Goal: Task Accomplishment & Management: Use online tool/utility

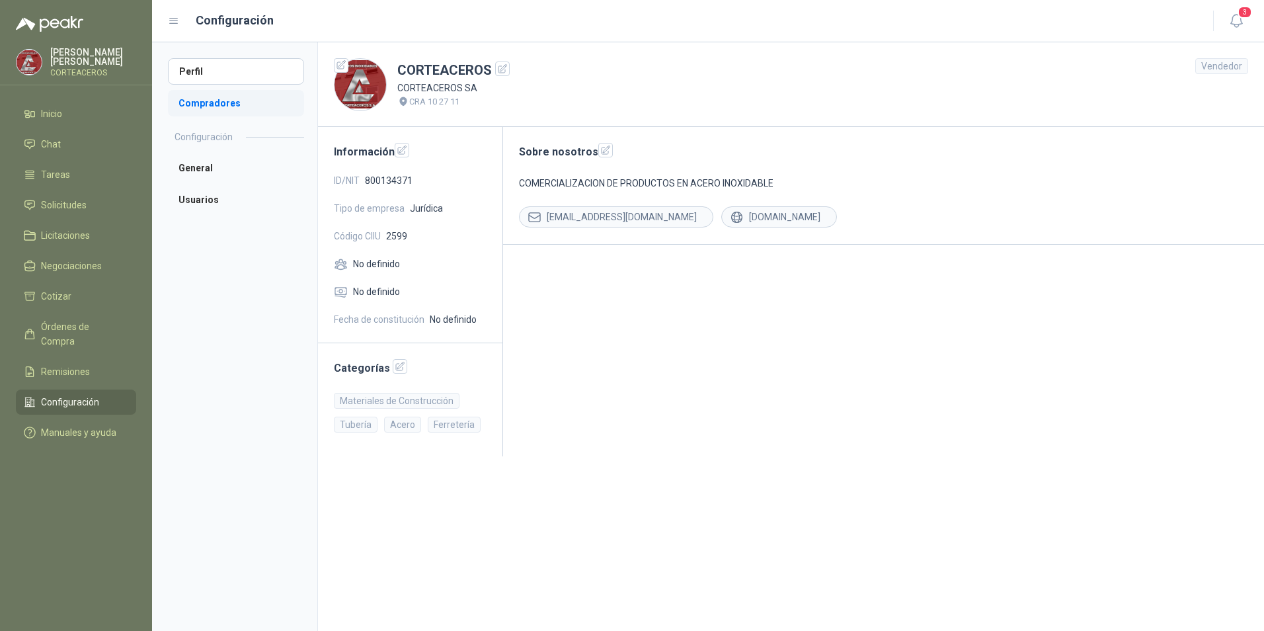
click at [203, 105] on li "Compradores" at bounding box center [236, 103] width 136 height 26
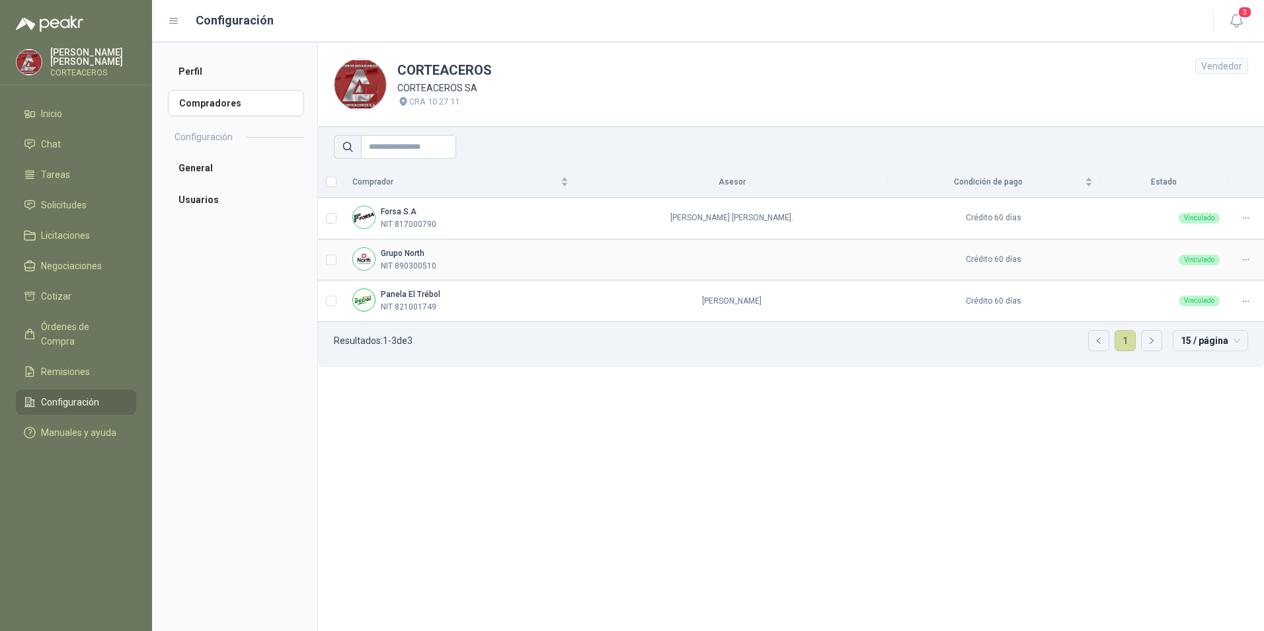
click at [621, 263] on td at bounding box center [732, 260] width 311 height 42
click at [1240, 257] on div at bounding box center [1246, 259] width 20 height 13
click at [1217, 302] on span "Asignar Asesor" at bounding box center [1214, 303] width 64 height 15
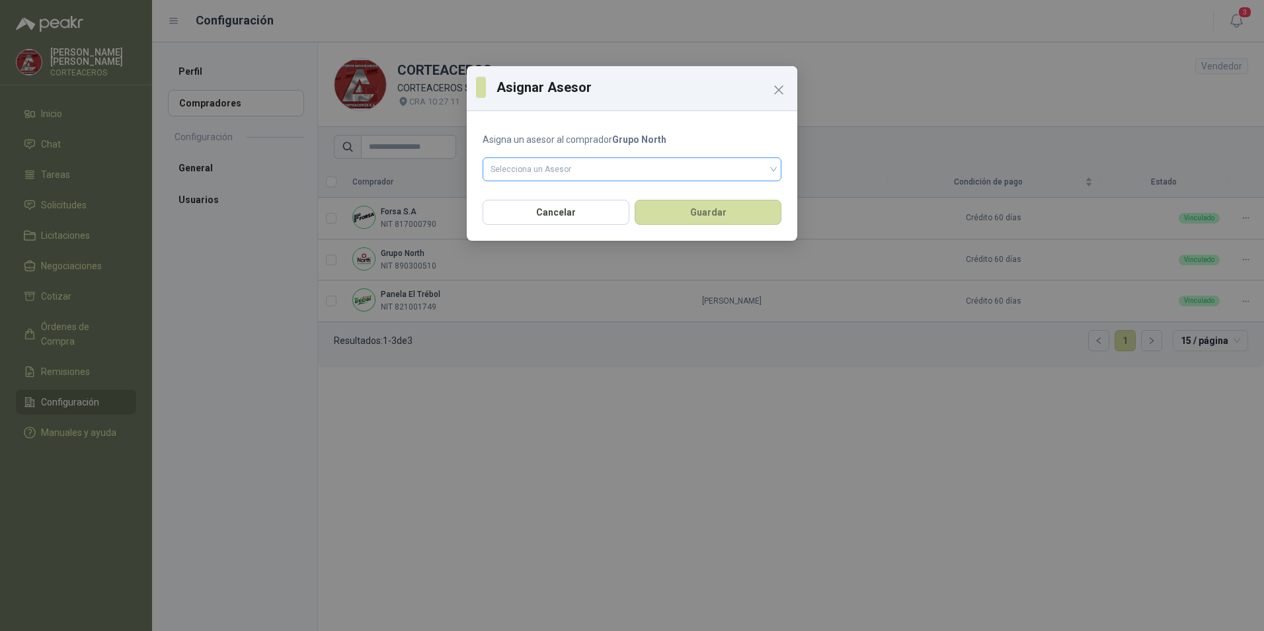
click at [549, 166] on input "search" at bounding box center [632, 168] width 283 height 20
click at [555, 194] on div "[PERSON_NAME]" at bounding box center [632, 197] width 278 height 15
click at [721, 218] on button "Guardar" at bounding box center [708, 212] width 147 height 25
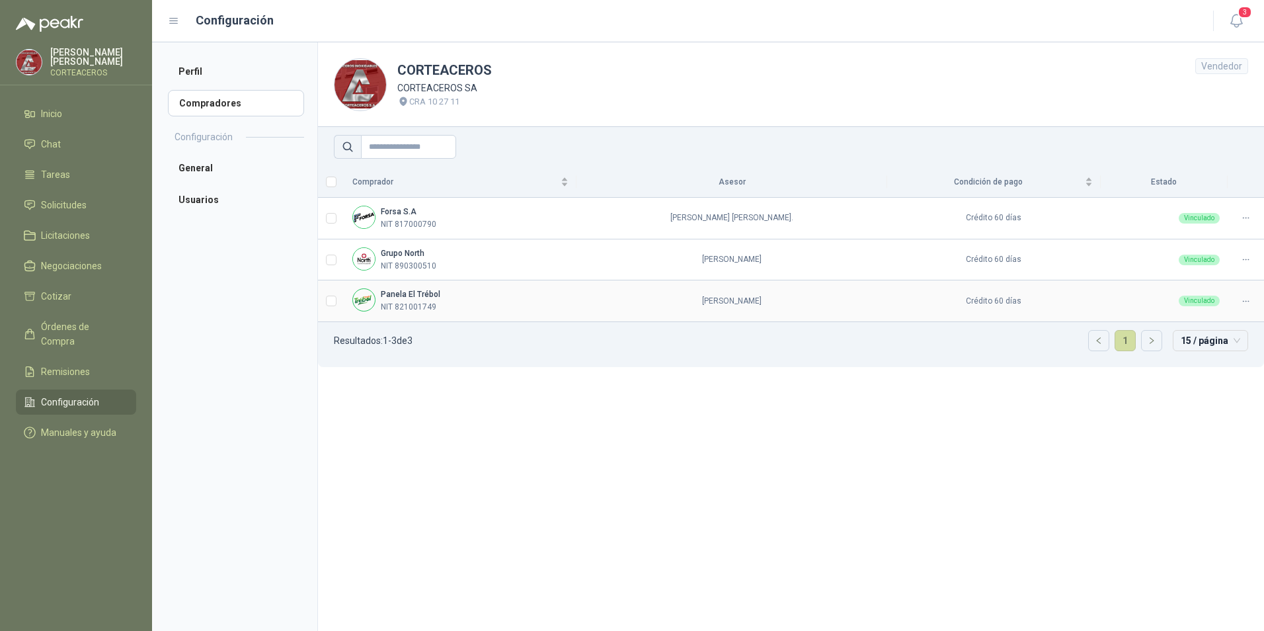
click at [1203, 301] on div "Vinculado" at bounding box center [1199, 301] width 41 height 11
click at [399, 303] on p "NIT 821001749" at bounding box center [409, 307] width 56 height 13
click at [325, 302] on td at bounding box center [331, 301] width 26 height 42
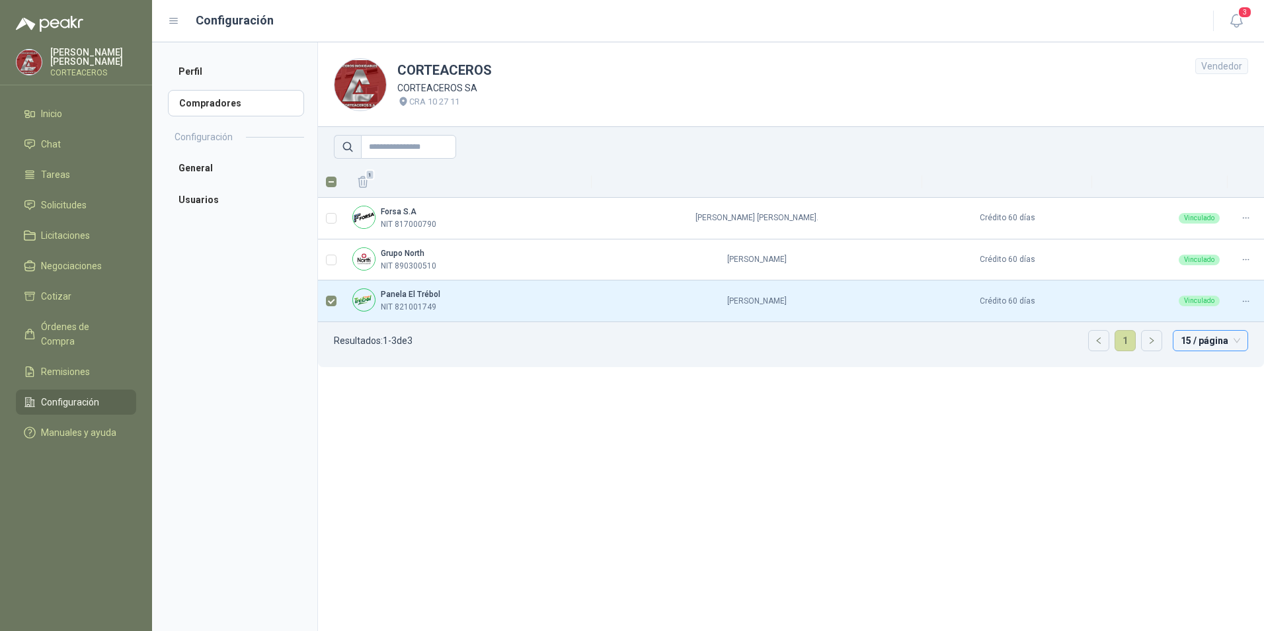
click at [1196, 340] on span "15 / página" at bounding box center [1211, 341] width 60 height 20
click at [561, 500] on section "CORTEACEROS CORTEACEROS SA CRA 10 27 11 Vendedor 1 Forsa S.A NIT 817000790 [PER…" at bounding box center [790, 336] width 947 height 588
click at [62, 115] on span "Inicio" at bounding box center [51, 113] width 21 height 15
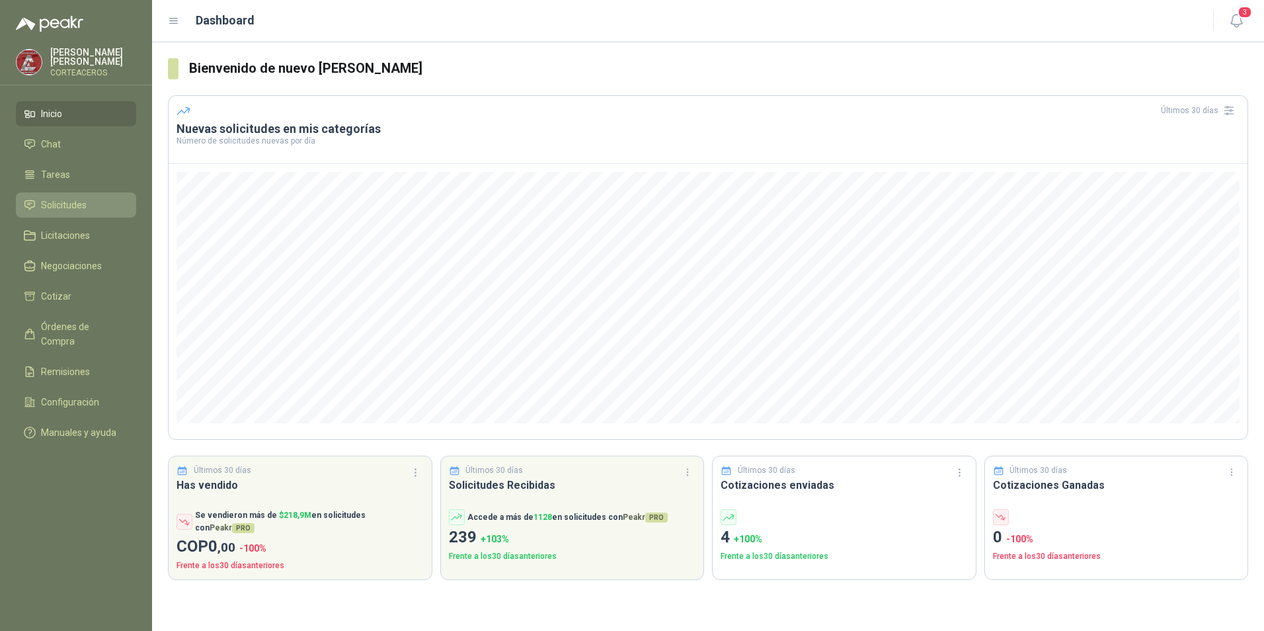
click at [98, 210] on li "Solicitudes" at bounding box center [76, 205] width 104 height 15
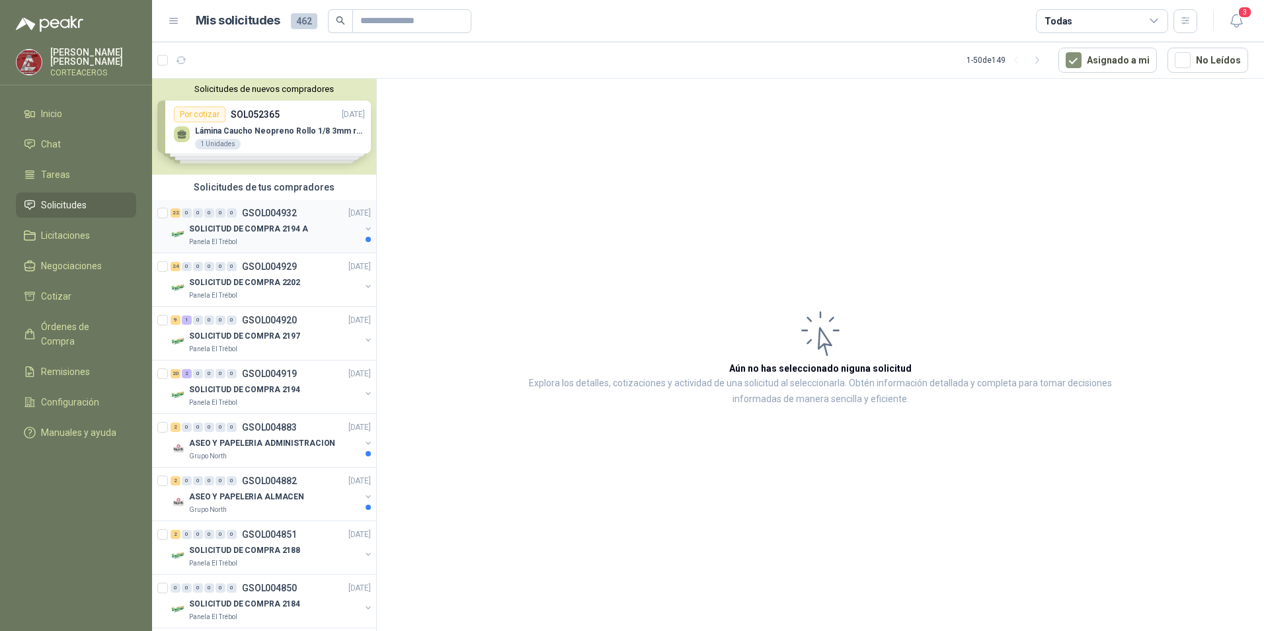
click at [234, 229] on p "SOLICITUD DE COMPRA 2194 A" at bounding box center [248, 229] width 119 height 13
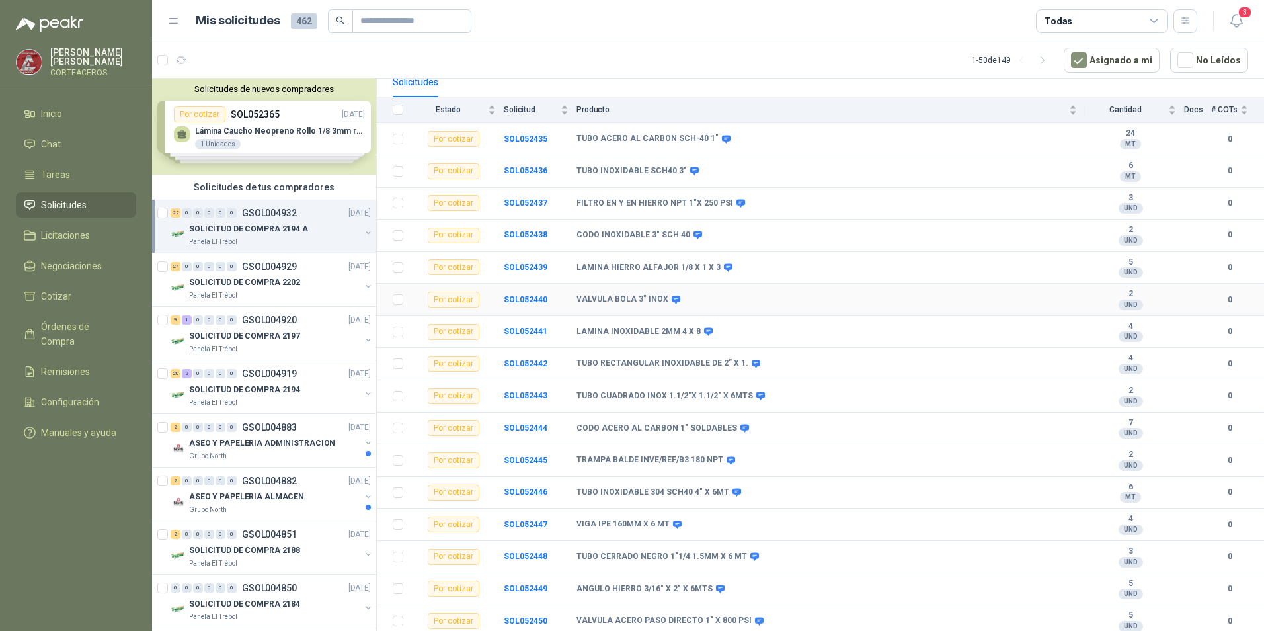
scroll to position [198, 0]
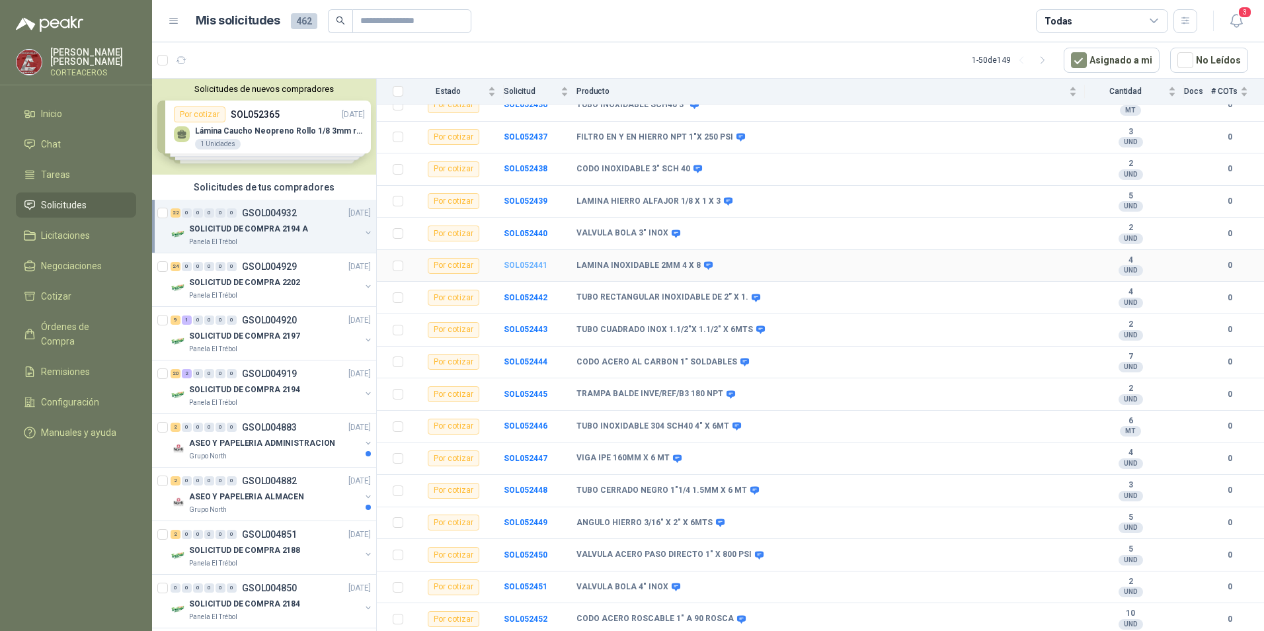
click at [527, 266] on b "SOL052441" at bounding box center [526, 265] width 44 height 9
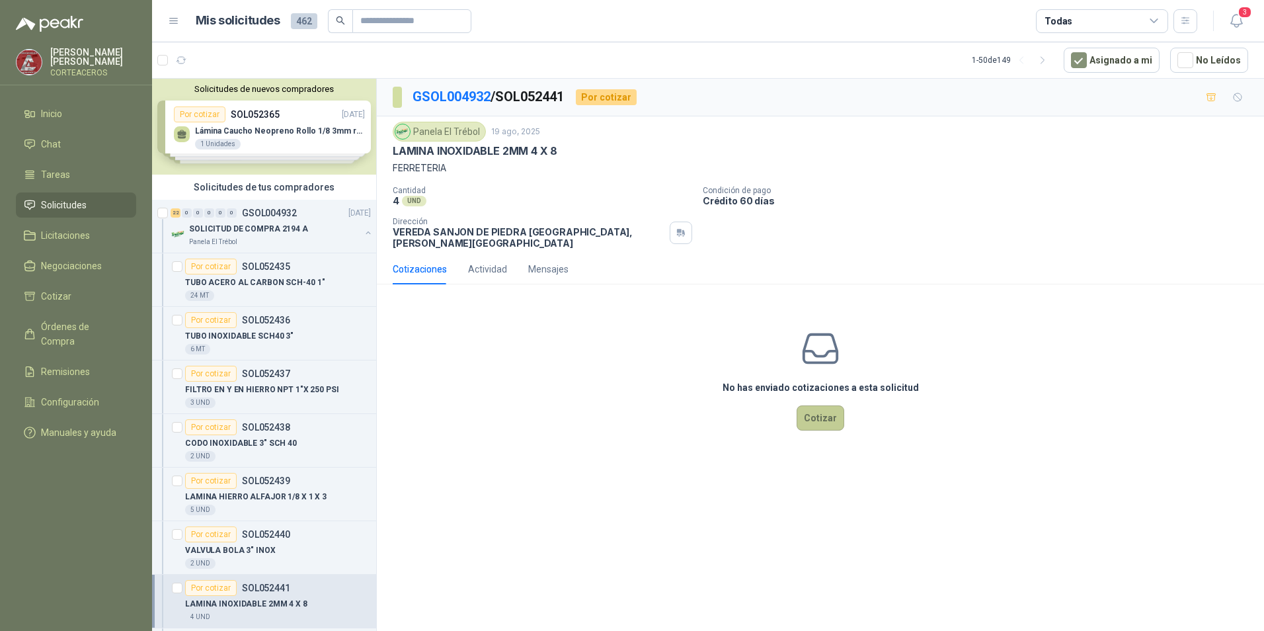
click at [825, 416] on button "Cotizar" at bounding box center [821, 417] width 48 height 25
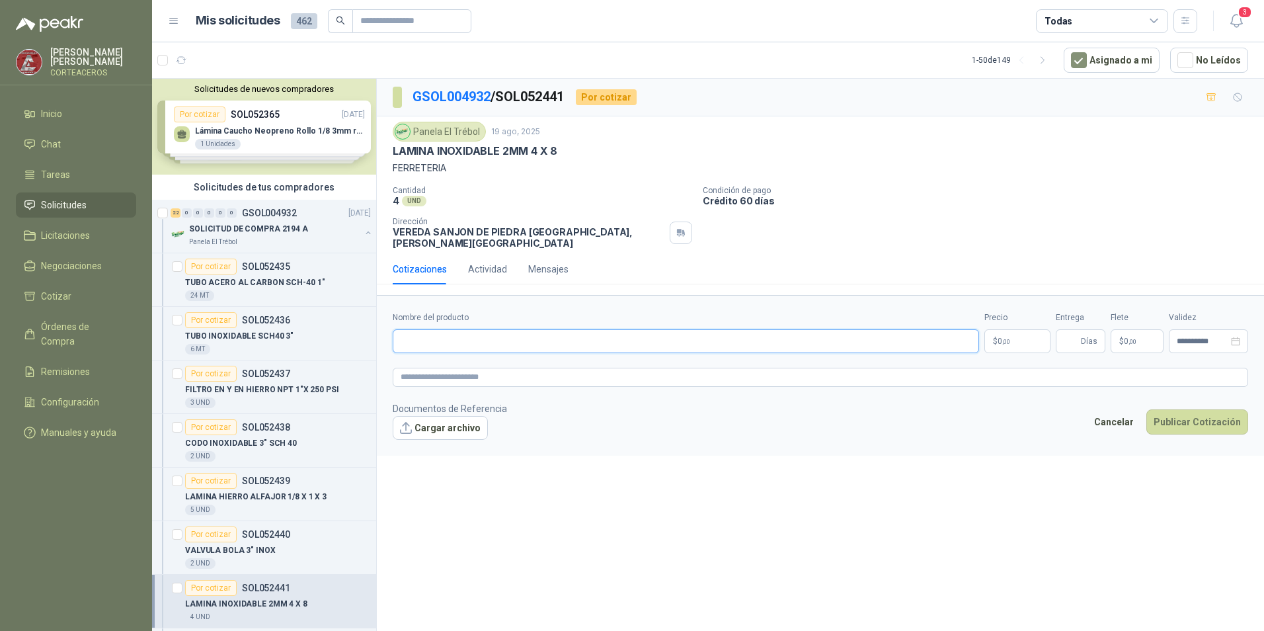
click at [502, 329] on input "Nombre del producto" at bounding box center [686, 341] width 587 height 24
type input "**********"
click at [1021, 331] on p "$ 0 ,00" at bounding box center [1018, 341] width 66 height 24
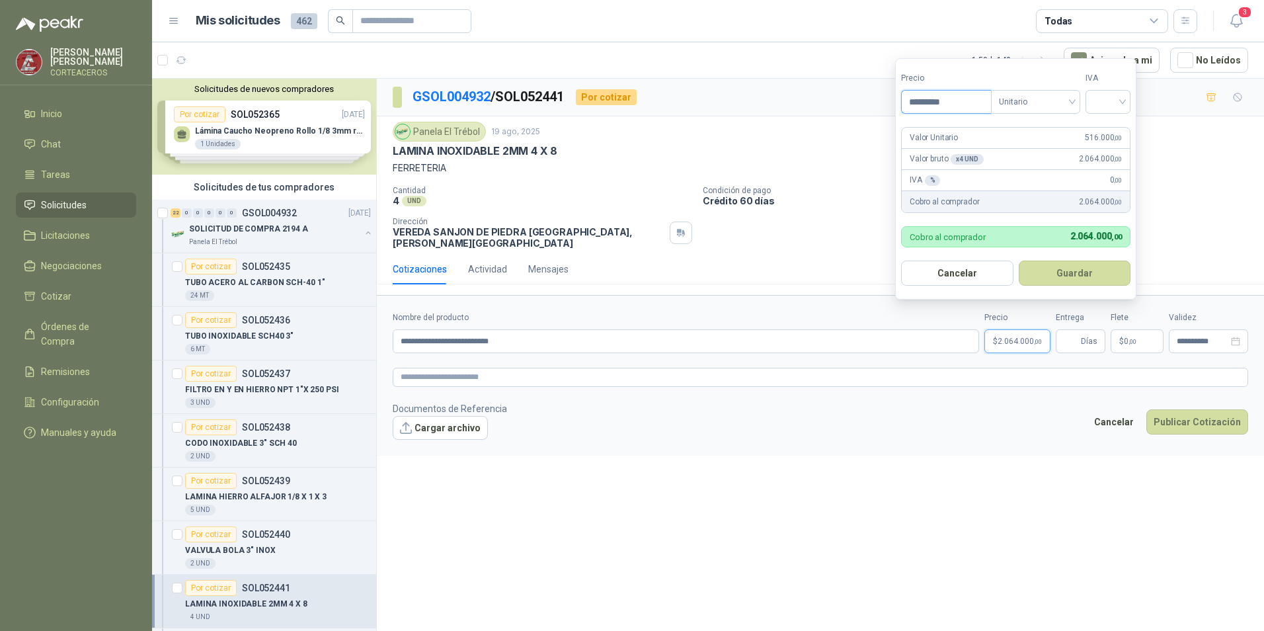
type input "*********"
click at [1089, 273] on button "Guardar" at bounding box center [1075, 273] width 112 height 25
click at [1088, 333] on span "Días" at bounding box center [1089, 341] width 17 height 22
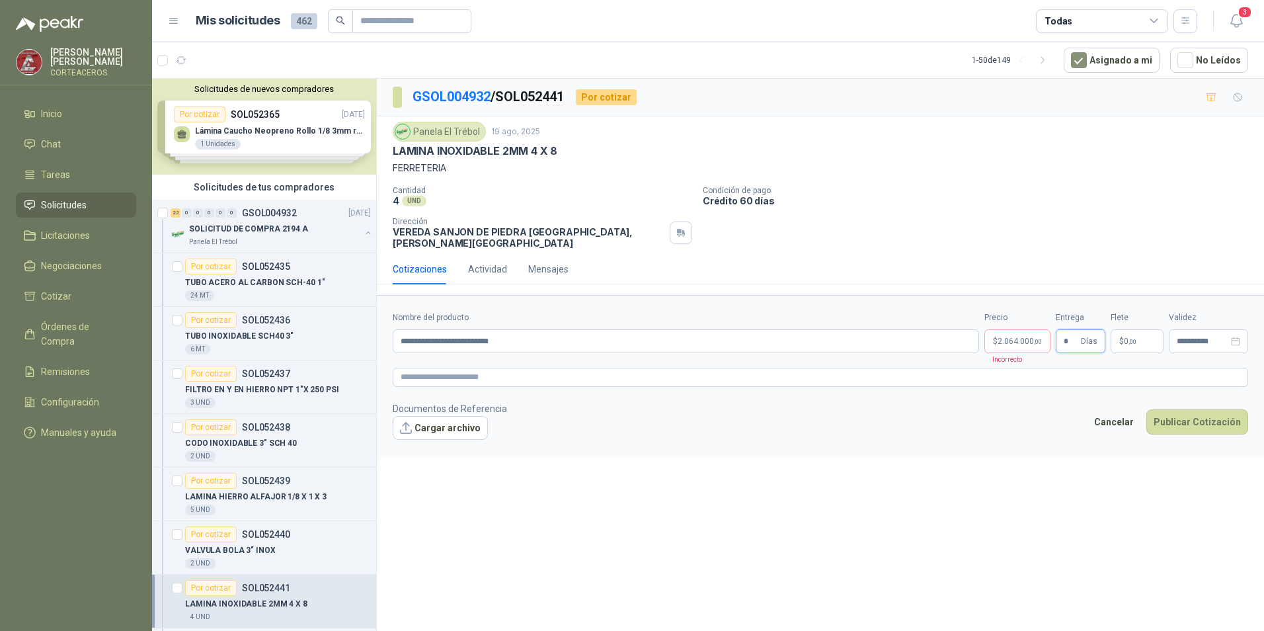
type input "*"
click at [1122, 329] on p "$ 0 ,00" at bounding box center [1137, 341] width 53 height 24
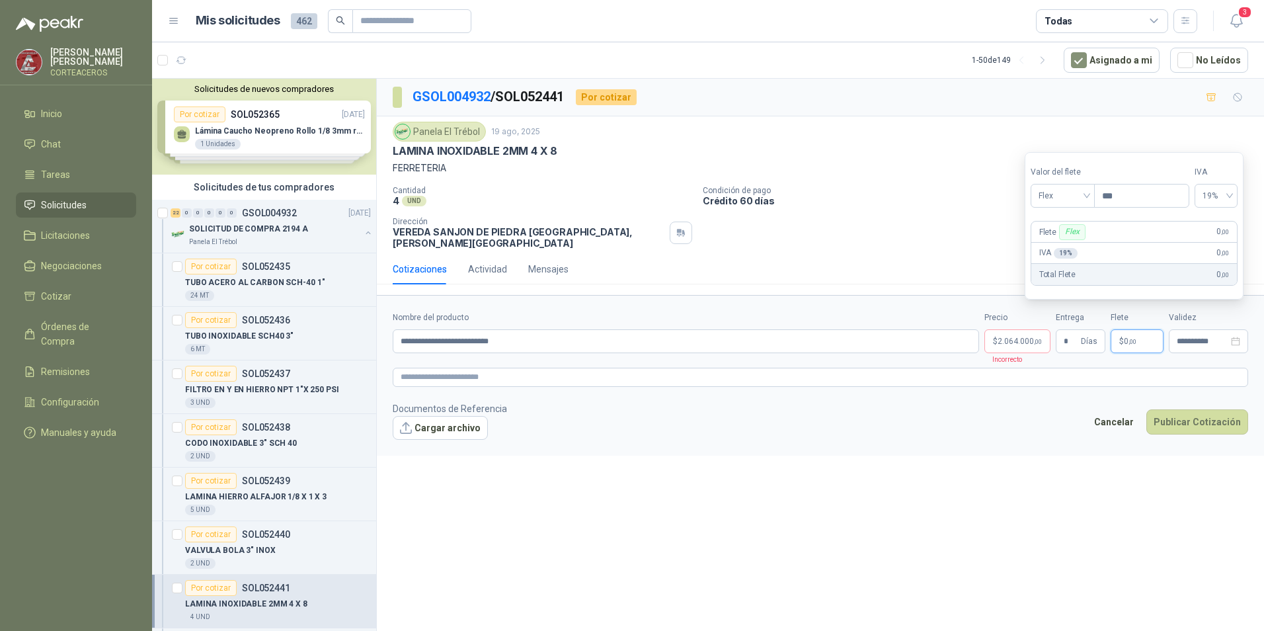
click at [1195, 124] on div "Panela El Trébol 19 ago, 2025" at bounding box center [821, 132] width 856 height 20
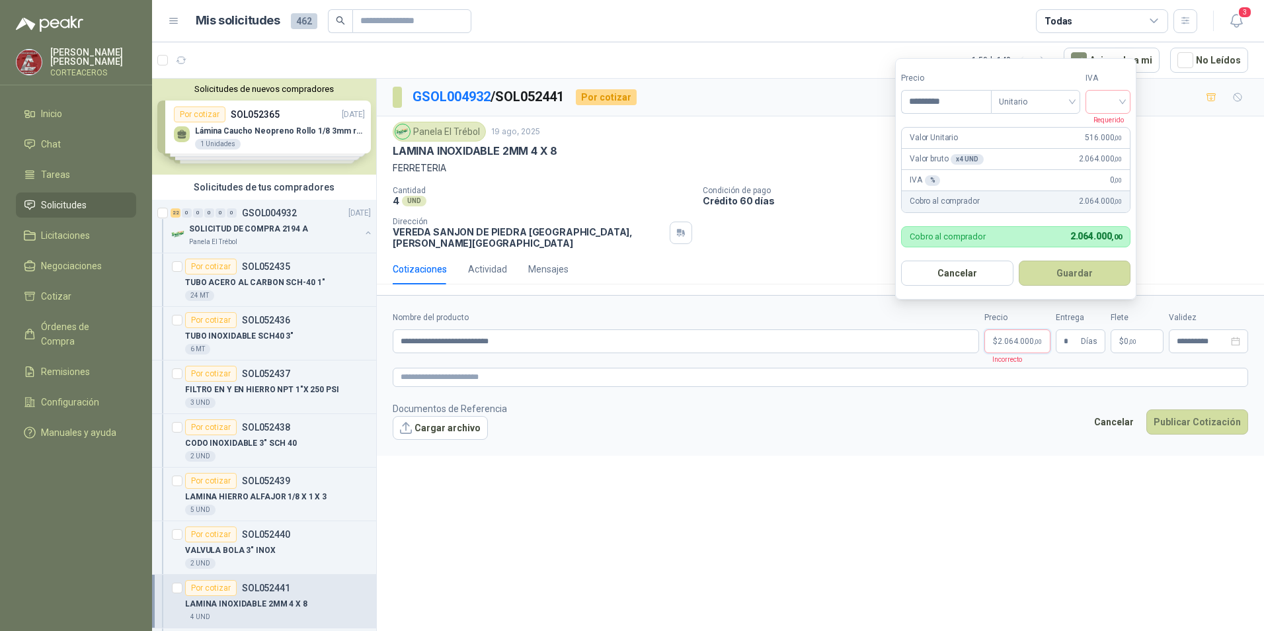
click at [1015, 329] on p "$ 2.064.000 ,00" at bounding box center [1018, 341] width 66 height 24
click at [1130, 100] on div at bounding box center [1108, 102] width 45 height 24
click at [1113, 130] on div "19%" at bounding box center [1111, 129] width 24 height 15
click at [1078, 263] on button "Guardar" at bounding box center [1077, 273] width 114 height 25
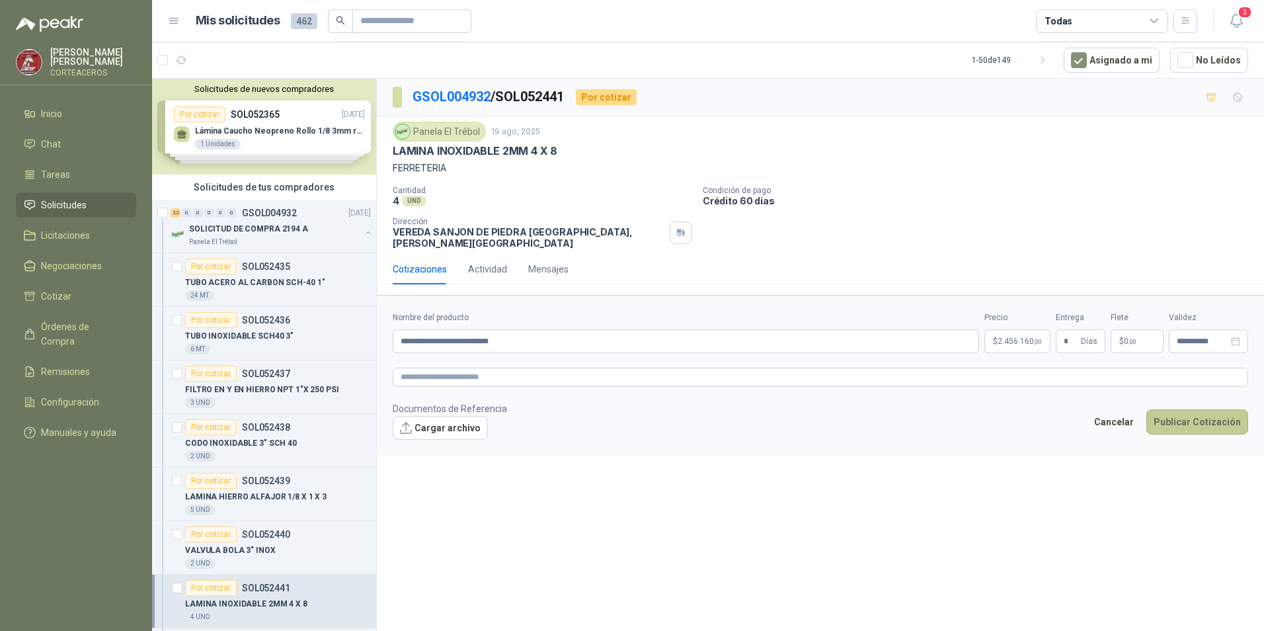
click at [1183, 420] on button "Publicar Cotización" at bounding box center [1198, 421] width 102 height 25
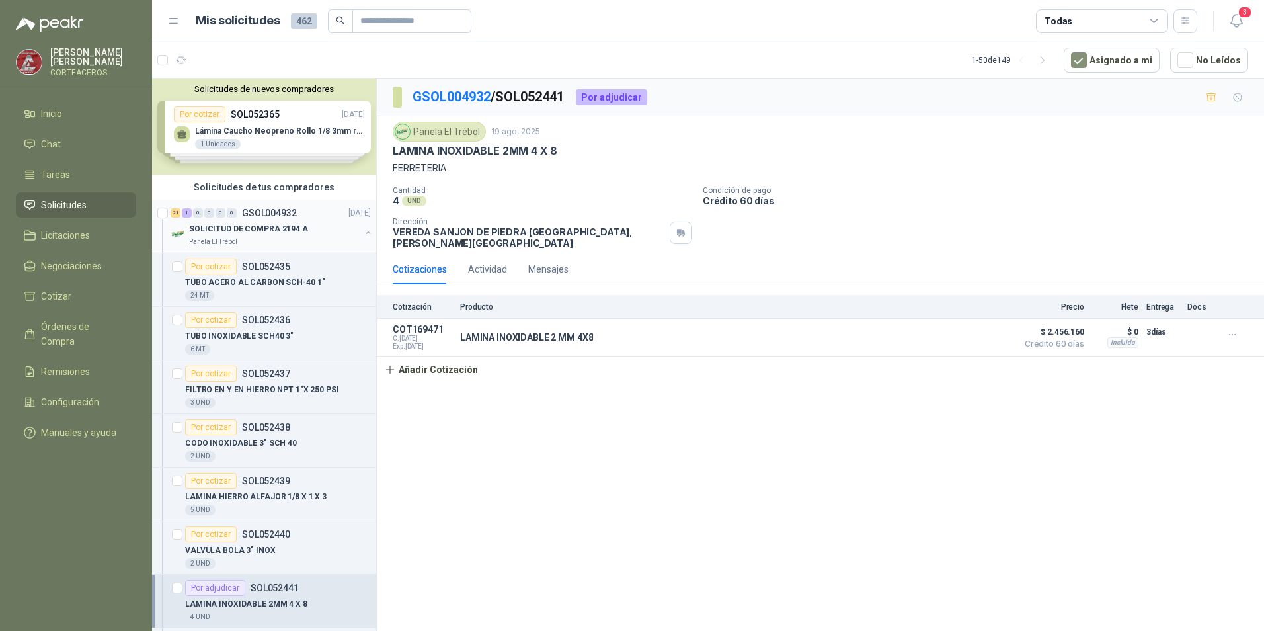
click at [238, 230] on p "SOLICITUD DE COMPRA 2194 A" at bounding box center [248, 229] width 119 height 13
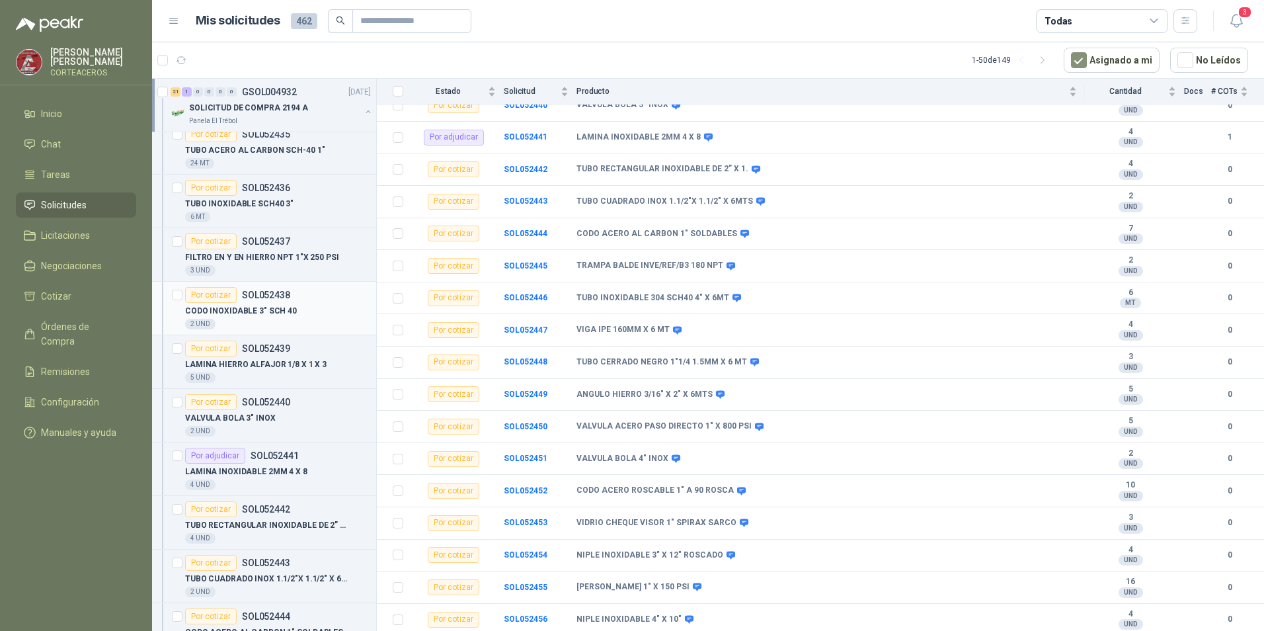
scroll to position [198, 0]
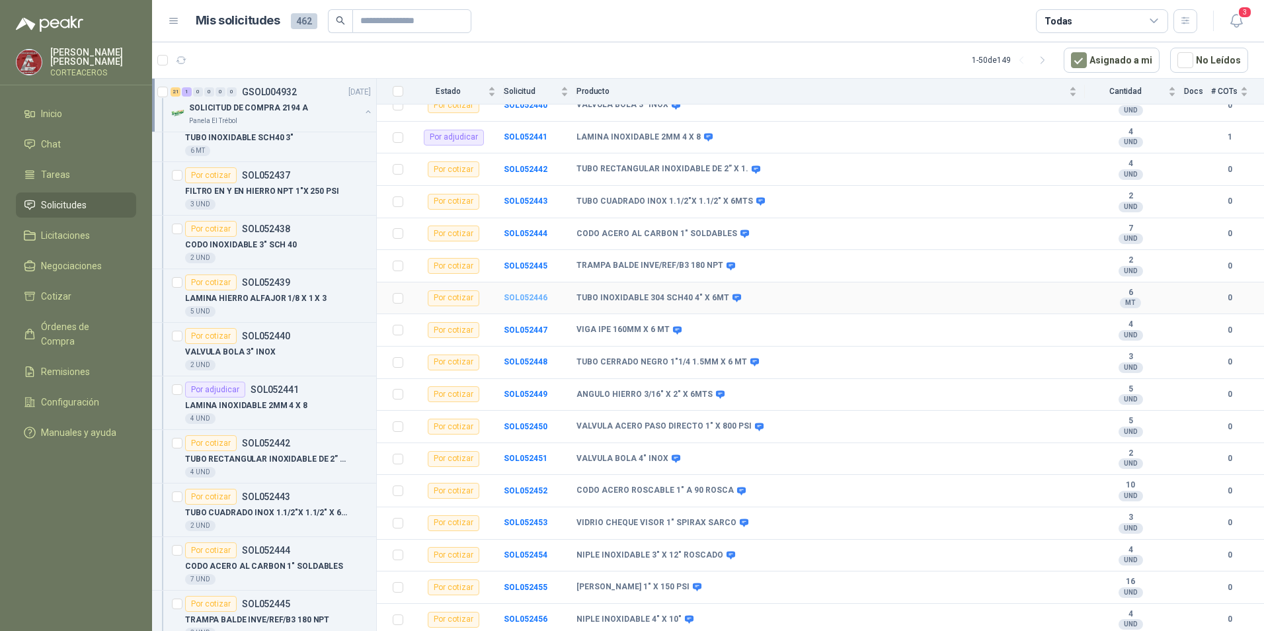
click at [518, 298] on b "SOL052446" at bounding box center [526, 297] width 44 height 9
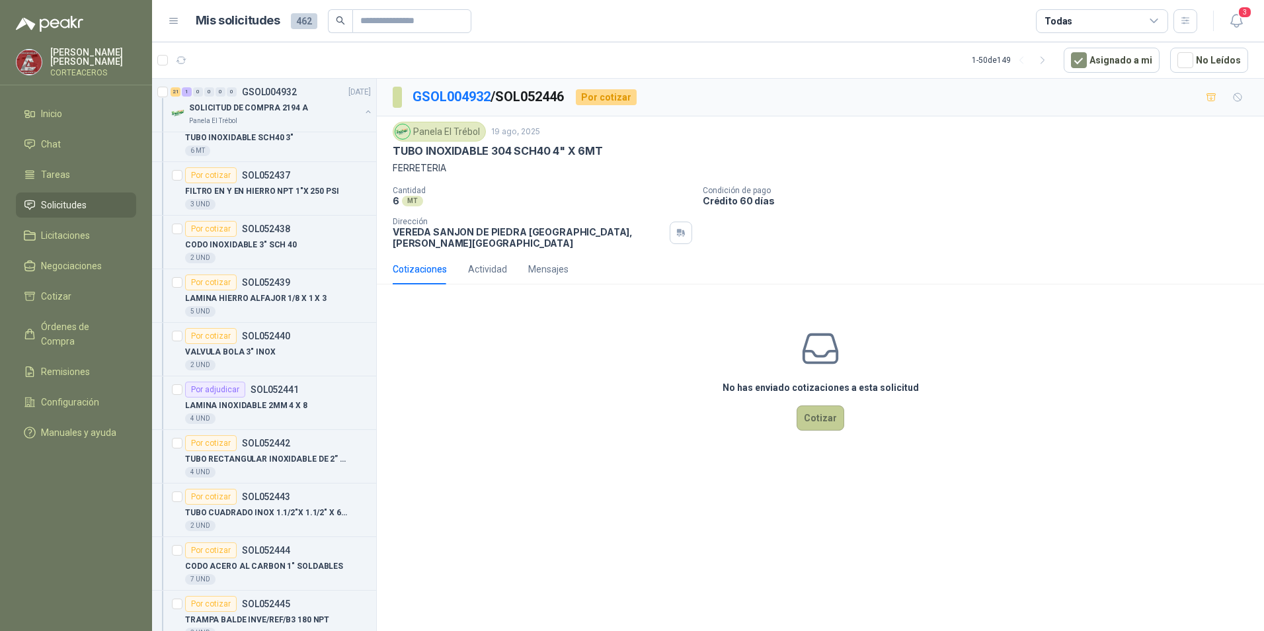
click at [817, 411] on button "Cotizar" at bounding box center [821, 417] width 48 height 25
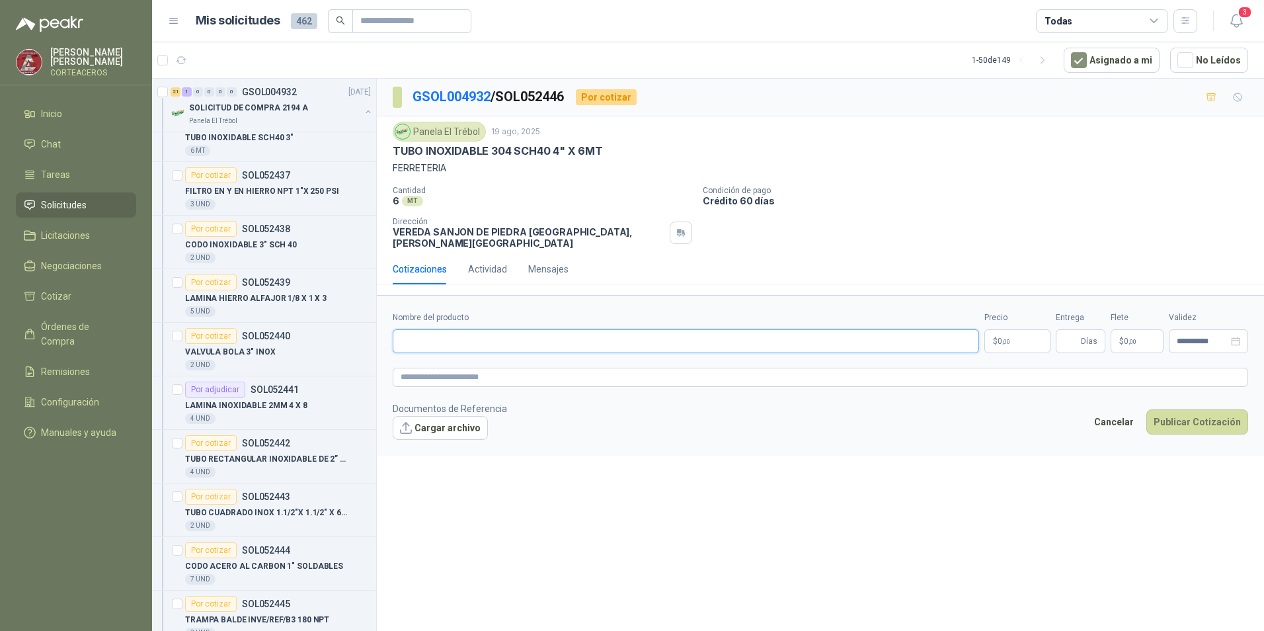
click at [581, 329] on input "Nombre del producto" at bounding box center [686, 341] width 587 height 24
type input "**********"
click at [998, 337] on span "0 ,00" at bounding box center [1004, 341] width 13 height 8
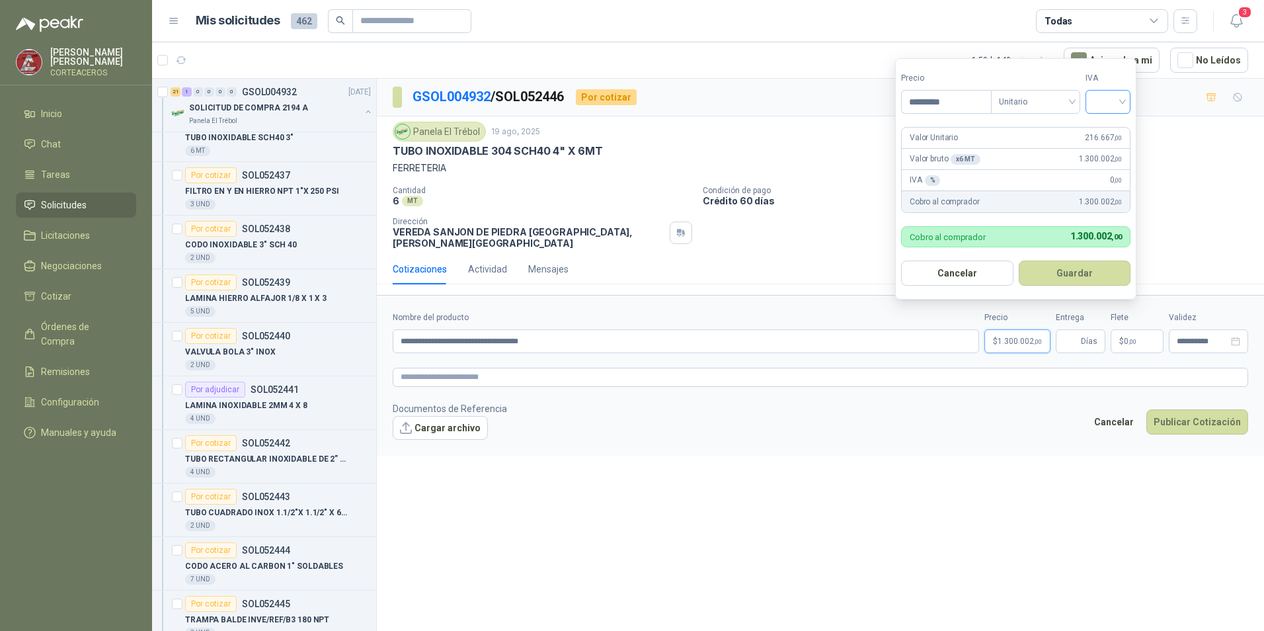
type input "*********"
click at [1123, 104] on input "search" at bounding box center [1108, 101] width 29 height 20
click at [1118, 128] on div "19%" at bounding box center [1111, 129] width 24 height 15
click at [1061, 272] on button "Guardar" at bounding box center [1077, 273] width 114 height 25
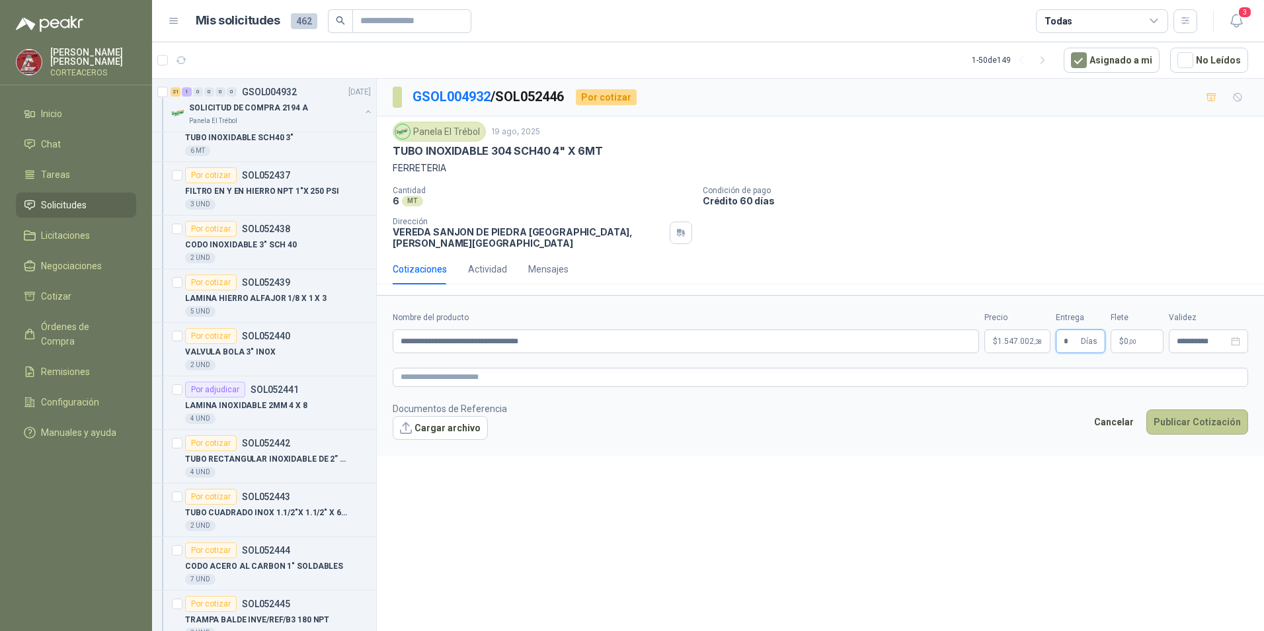
type input "*"
click at [1207, 414] on button "Publicar Cotización" at bounding box center [1198, 421] width 102 height 25
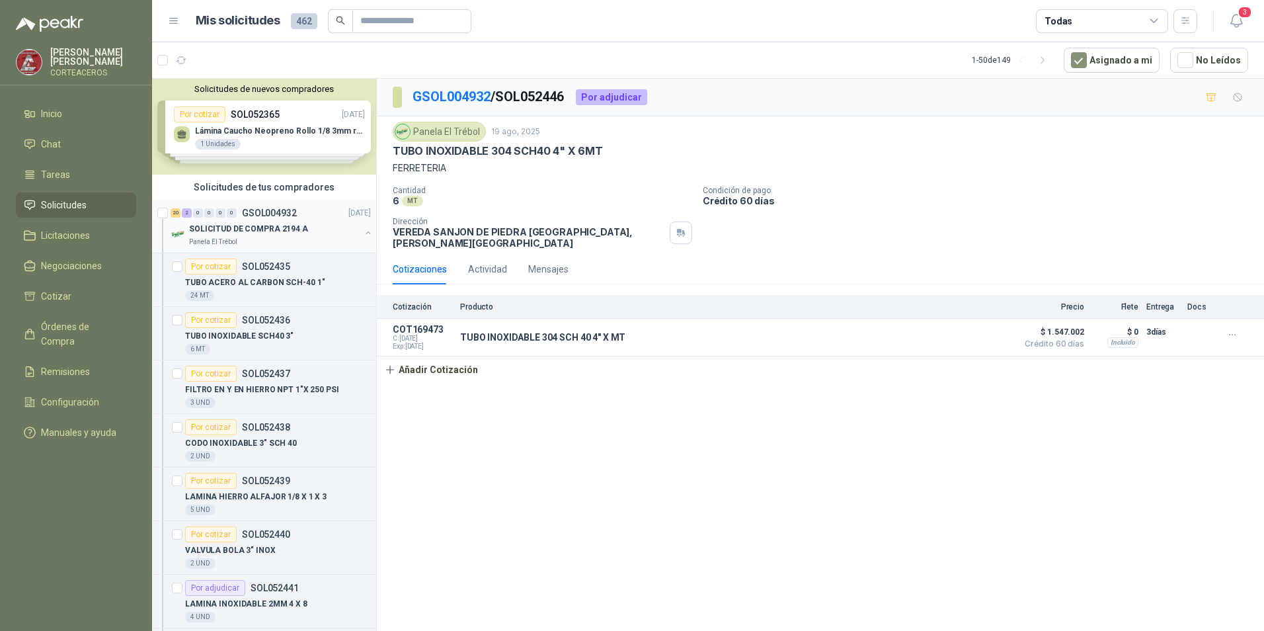
click at [284, 219] on div "20 2 0 0 0 0 GSOL004932 [DATE]" at bounding box center [272, 213] width 203 height 16
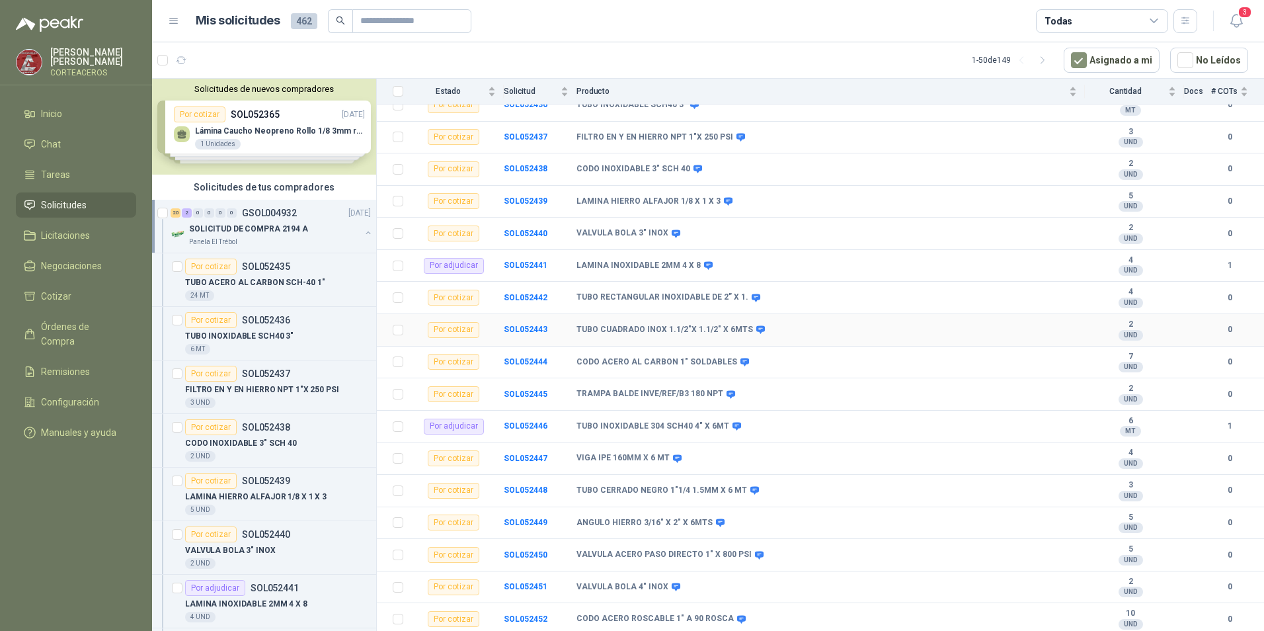
scroll to position [327, 0]
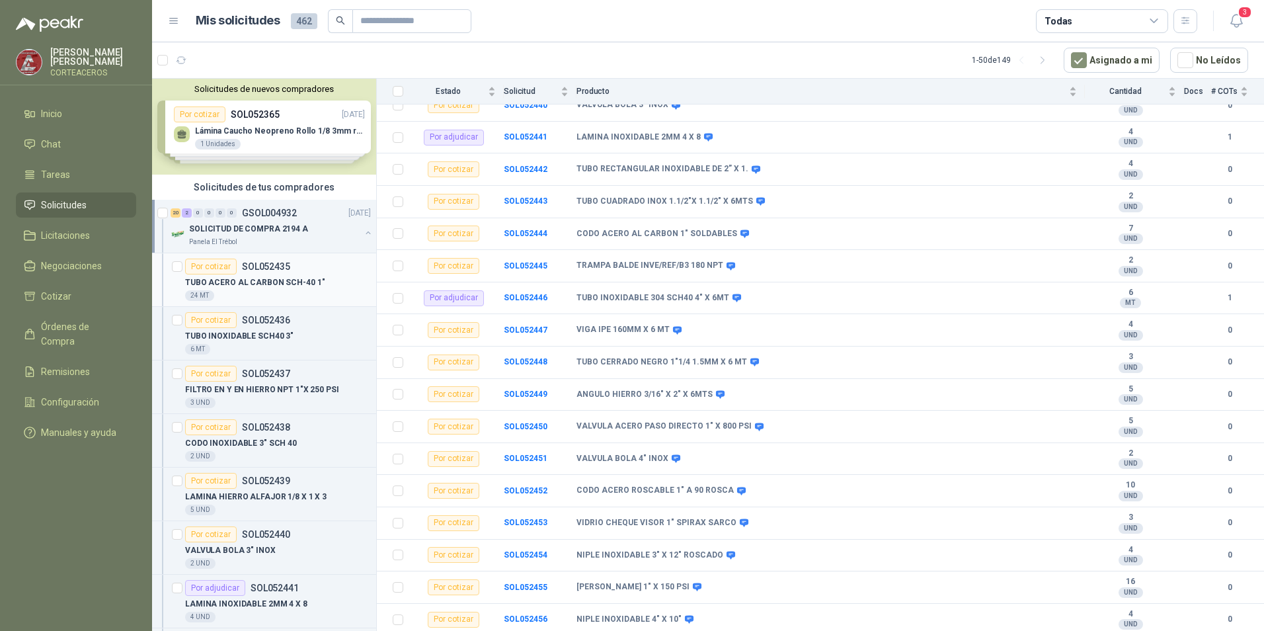
click at [272, 276] on p "TUBO ACERO AL CARBON SCH-40 1"" at bounding box center [255, 282] width 140 height 13
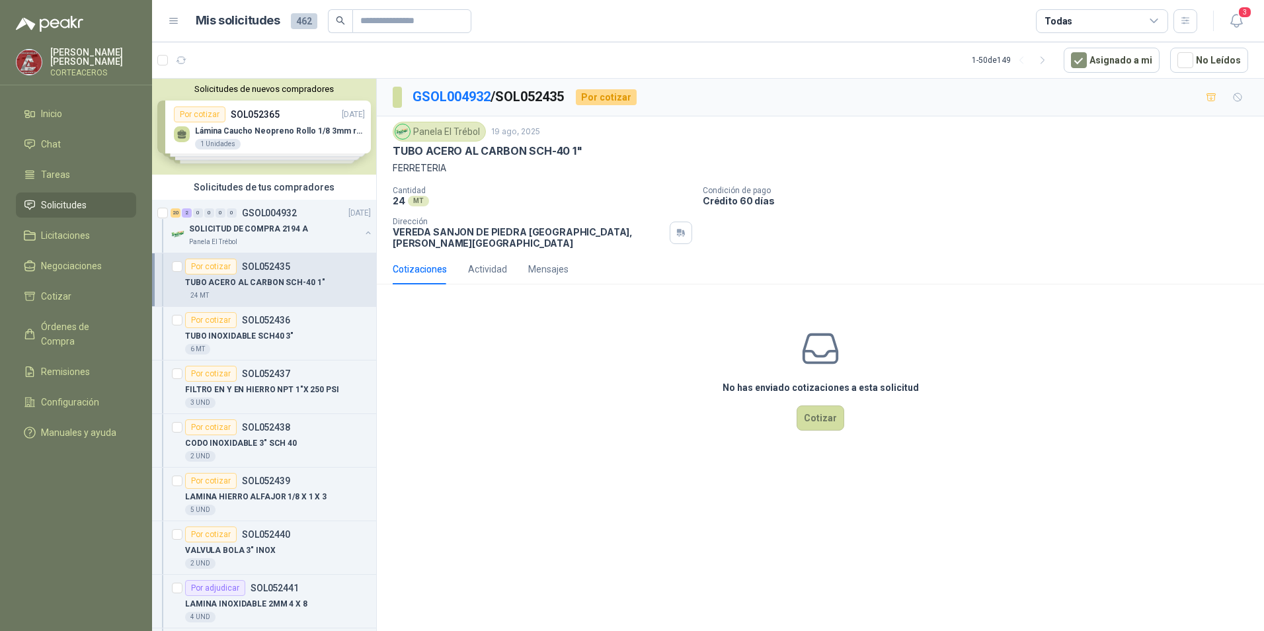
click at [93, 209] on li "Solicitudes" at bounding box center [76, 205] width 104 height 15
click at [56, 174] on span "Tareas" at bounding box center [55, 174] width 29 height 15
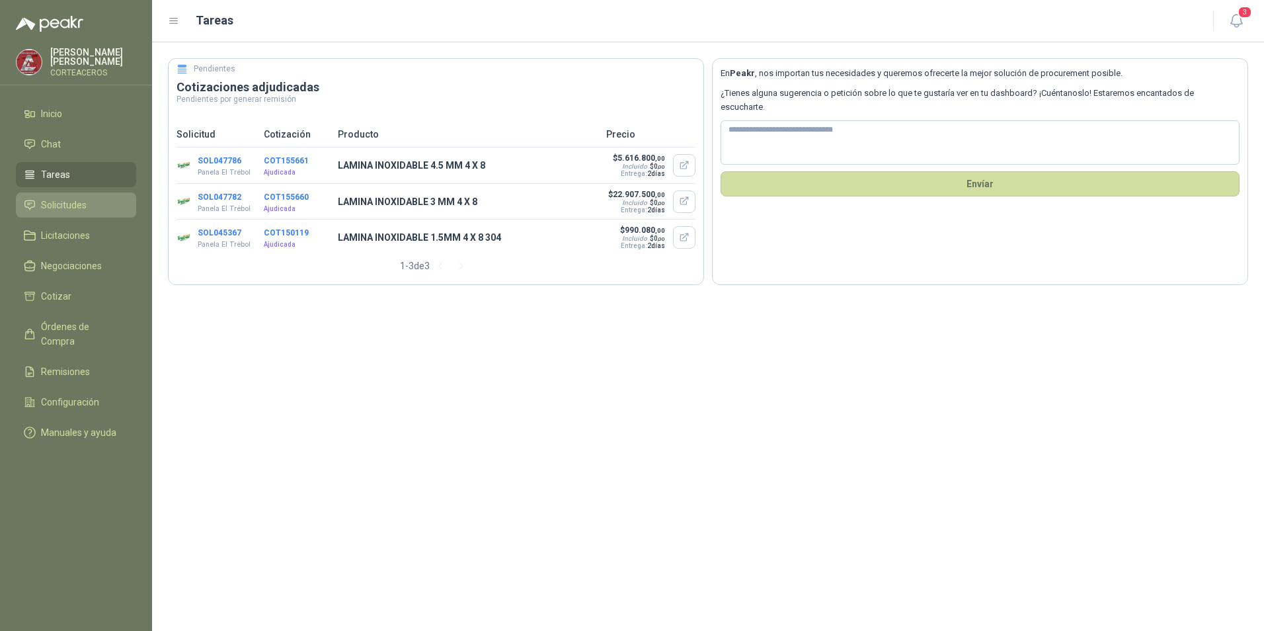
click at [55, 204] on span "Solicitudes" at bounding box center [64, 205] width 46 height 15
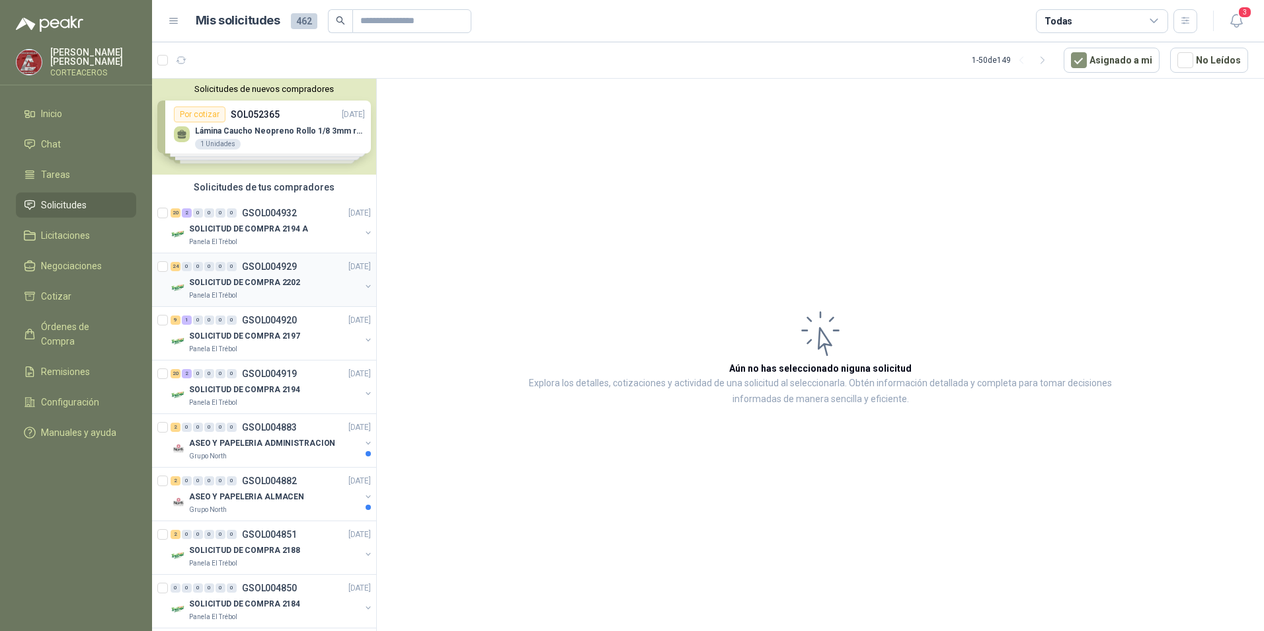
click at [245, 286] on p "SOLICITUD DE COMPRA 2202" at bounding box center [244, 282] width 111 height 13
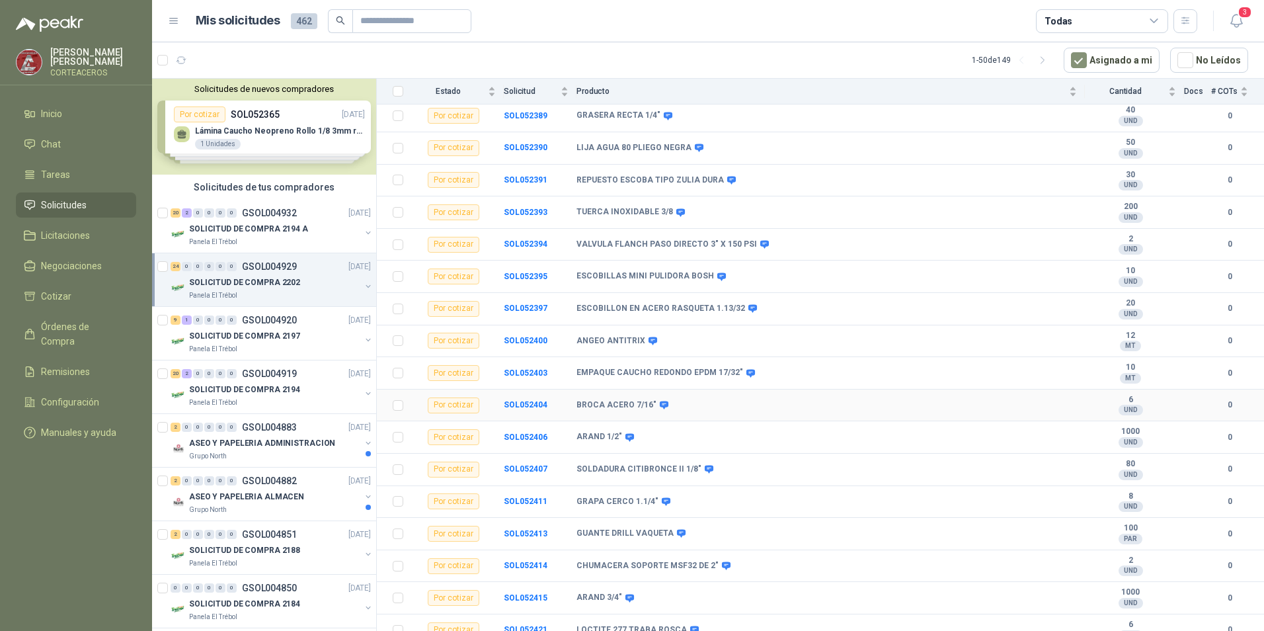
scroll to position [391, 0]
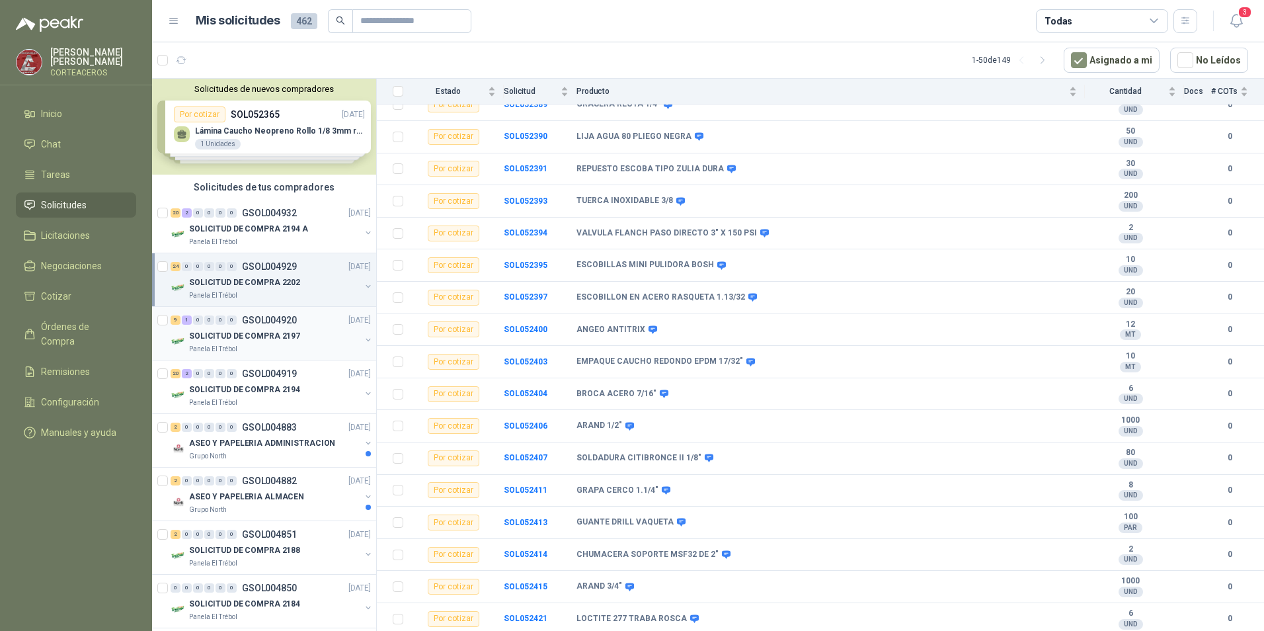
click at [292, 338] on p "SOLICITUD DE COMPRA 2197" at bounding box center [244, 336] width 111 height 13
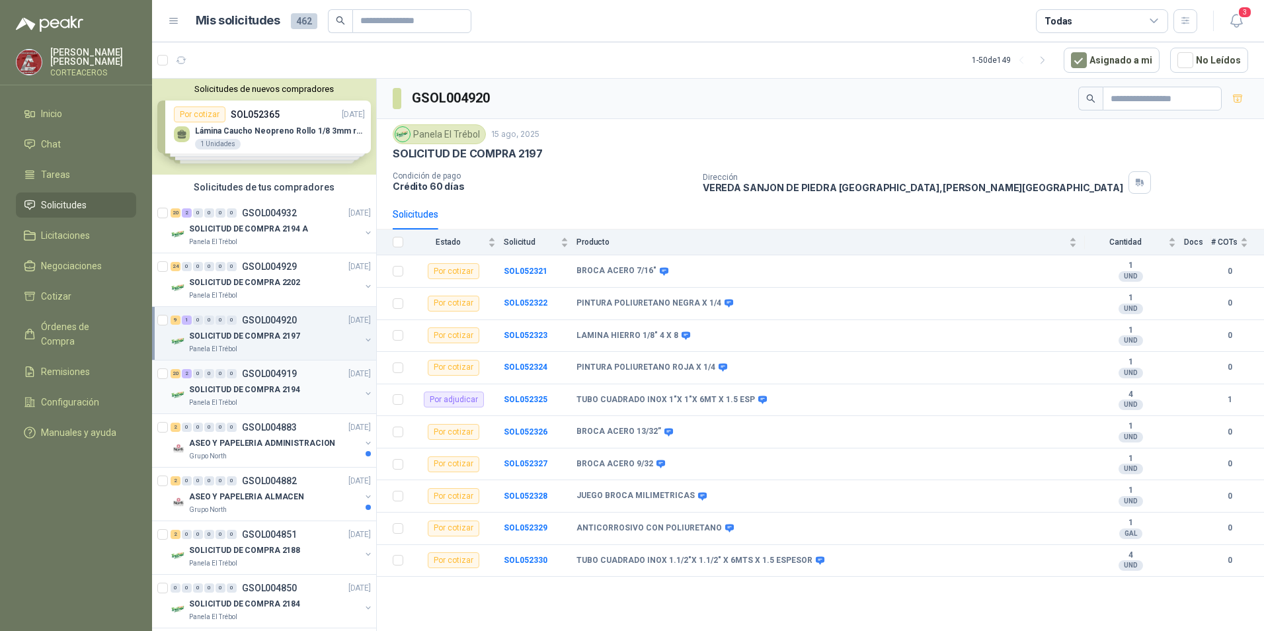
click at [319, 396] on div "SOLICITUD DE COMPRA 2194" at bounding box center [274, 390] width 171 height 16
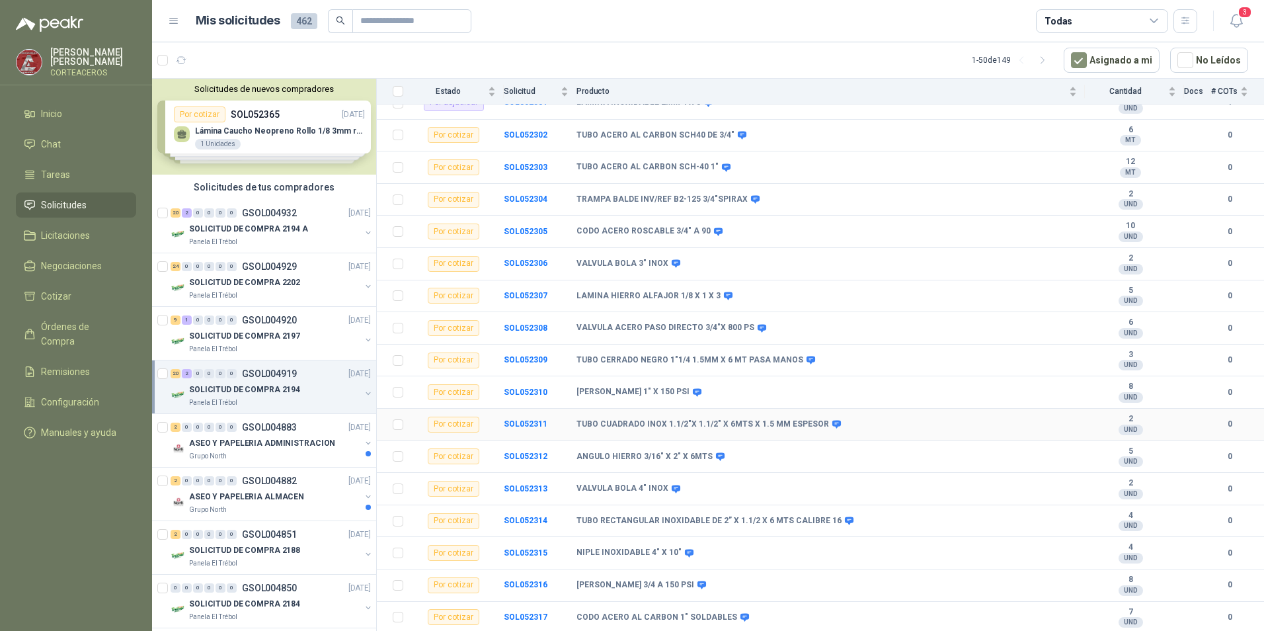
scroll to position [327, 0]
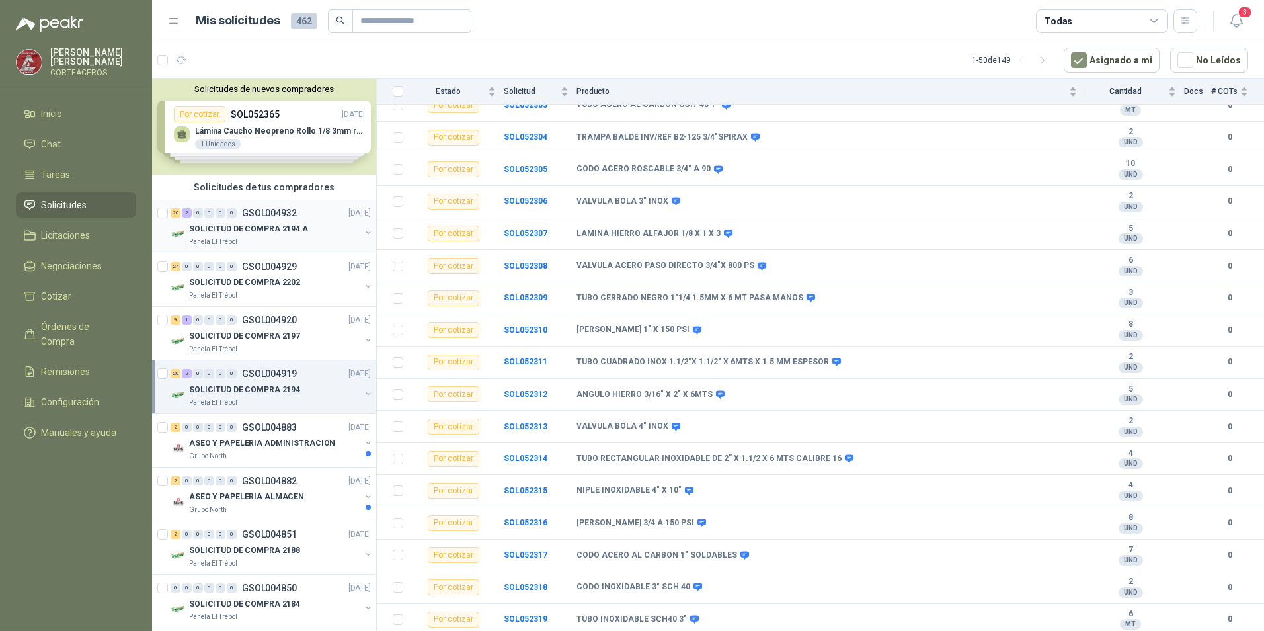
click at [233, 232] on p "SOLICITUD DE COMPRA 2194 A" at bounding box center [248, 229] width 119 height 13
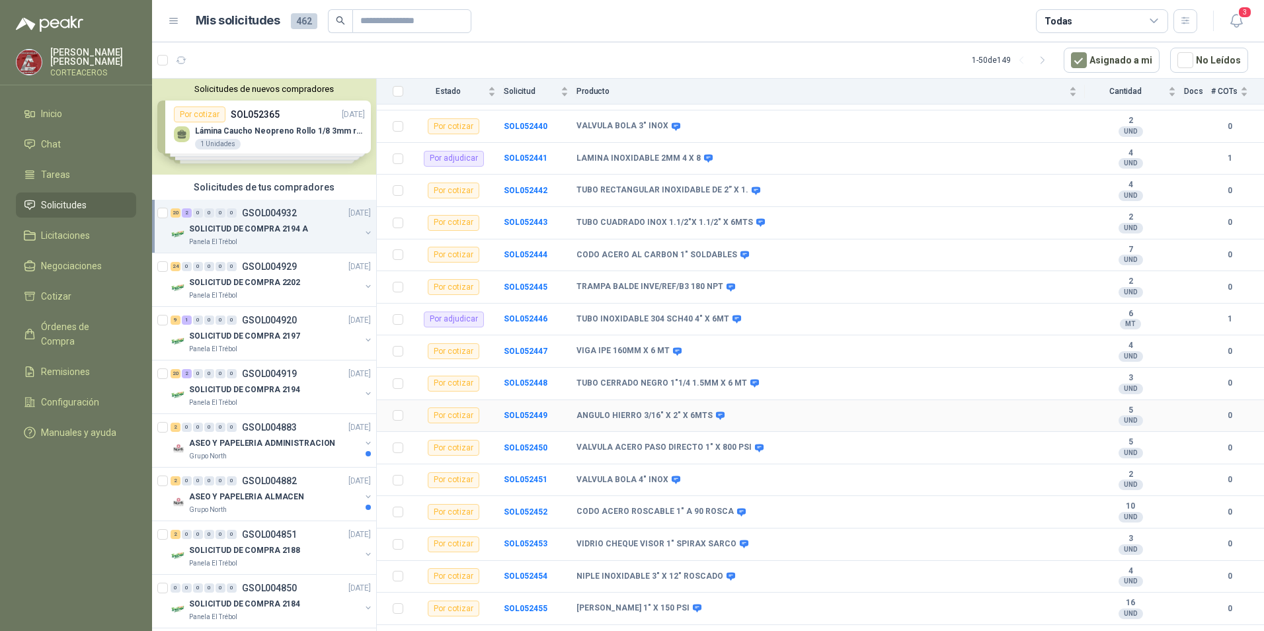
scroll to position [327, 0]
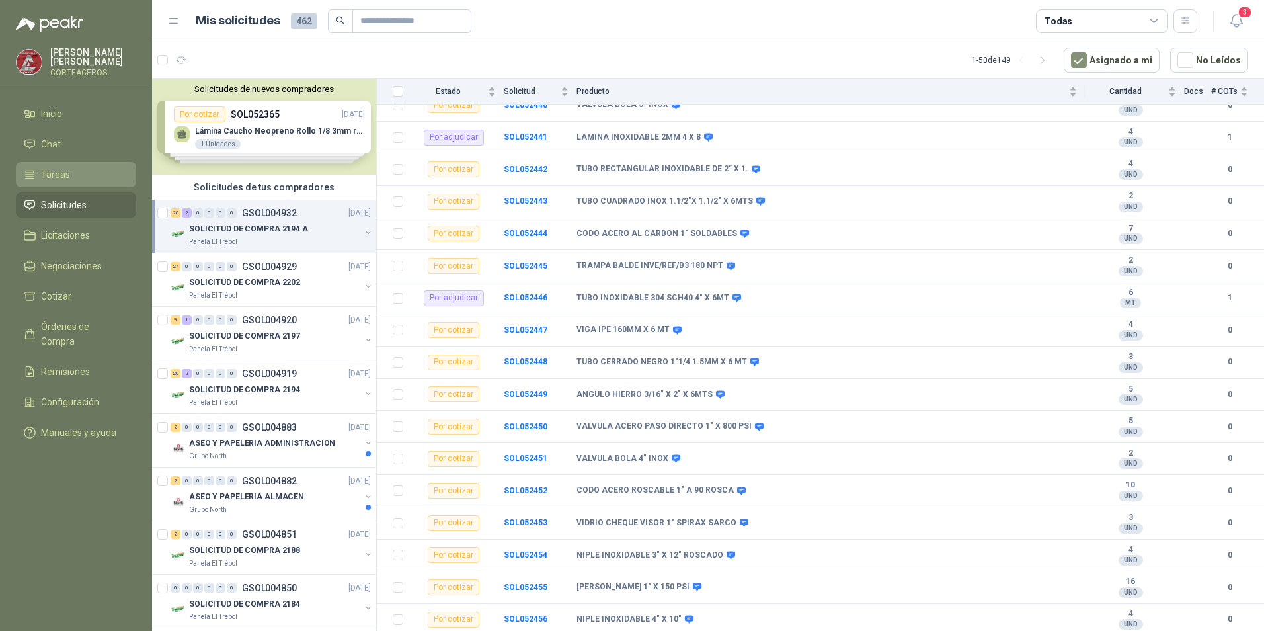
click at [83, 174] on li "Tareas" at bounding box center [76, 174] width 104 height 15
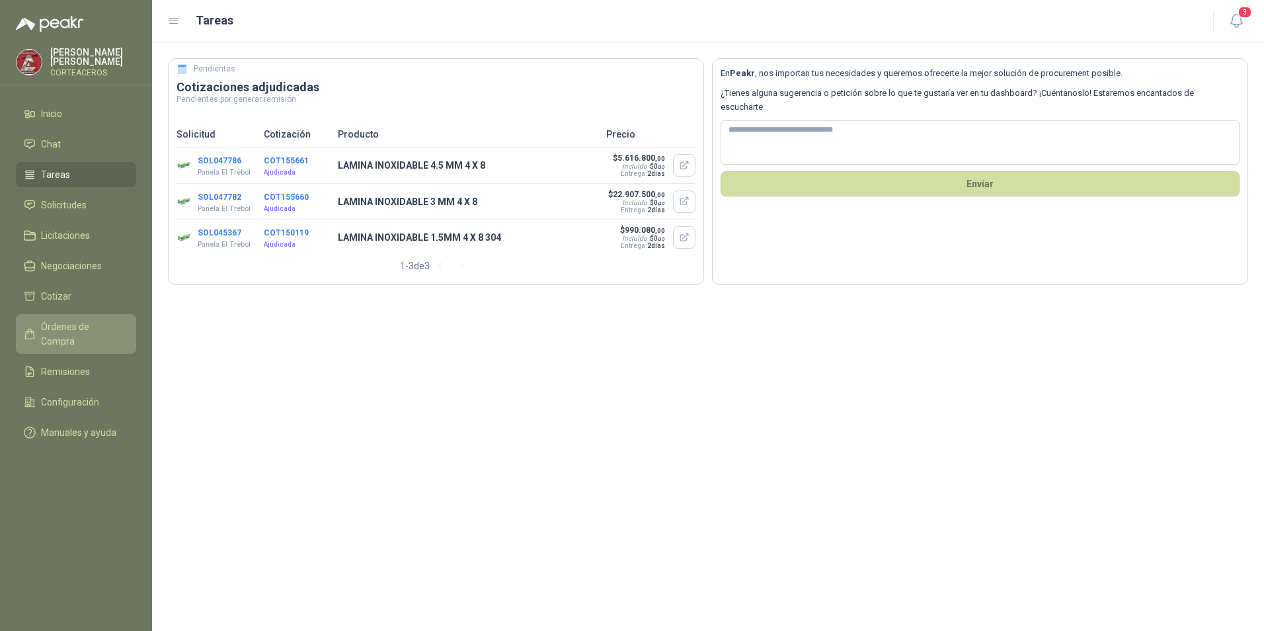
click at [67, 319] on span "Órdenes de Compra" at bounding box center [82, 333] width 83 height 29
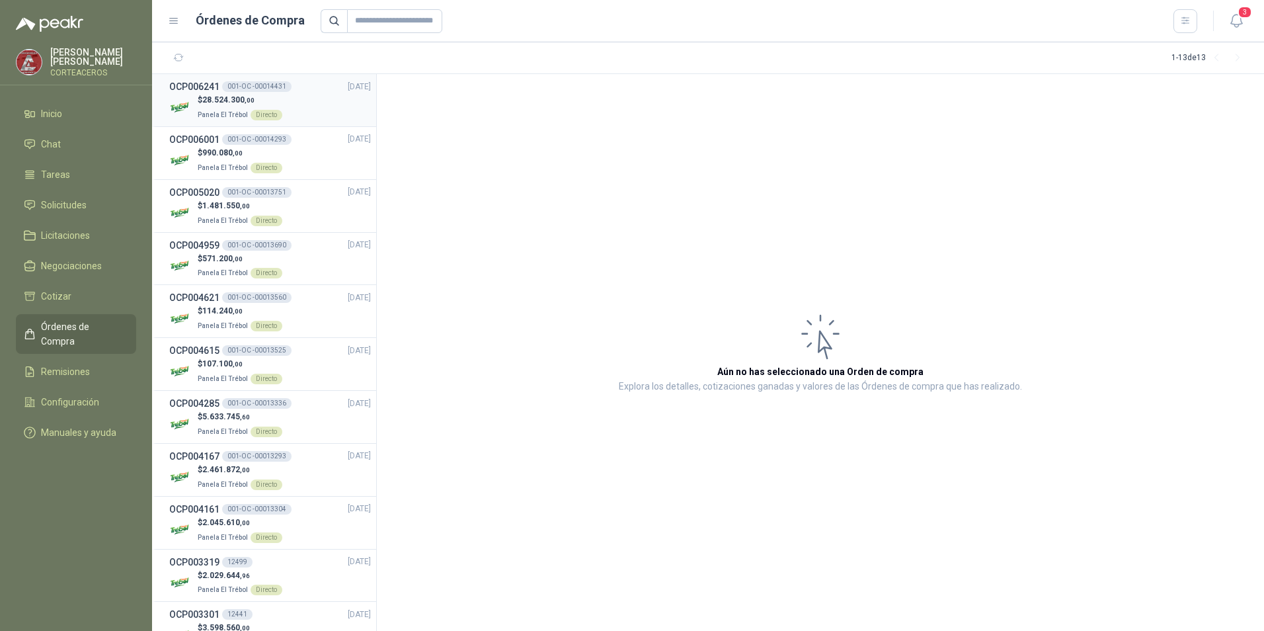
click at [309, 98] on div "$ 28.524.300 ,00 Panela El Trébol Directo" at bounding box center [270, 107] width 202 height 27
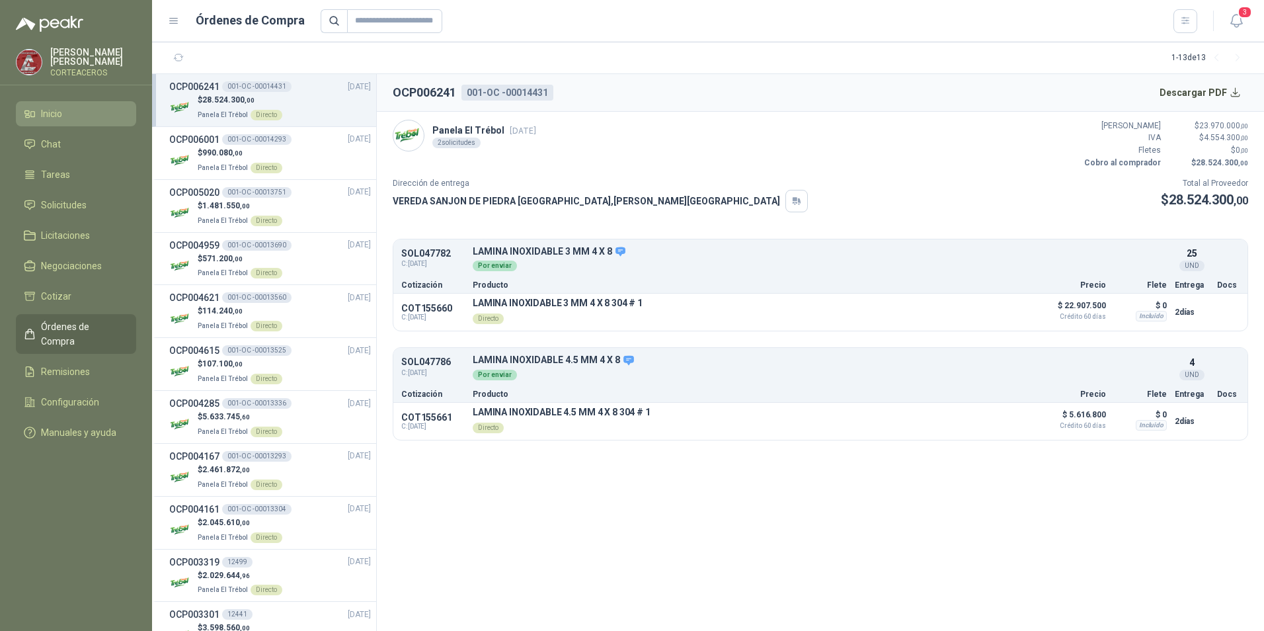
click at [48, 106] on span "Inicio" at bounding box center [51, 113] width 21 height 15
